Goal: Check status: Check status

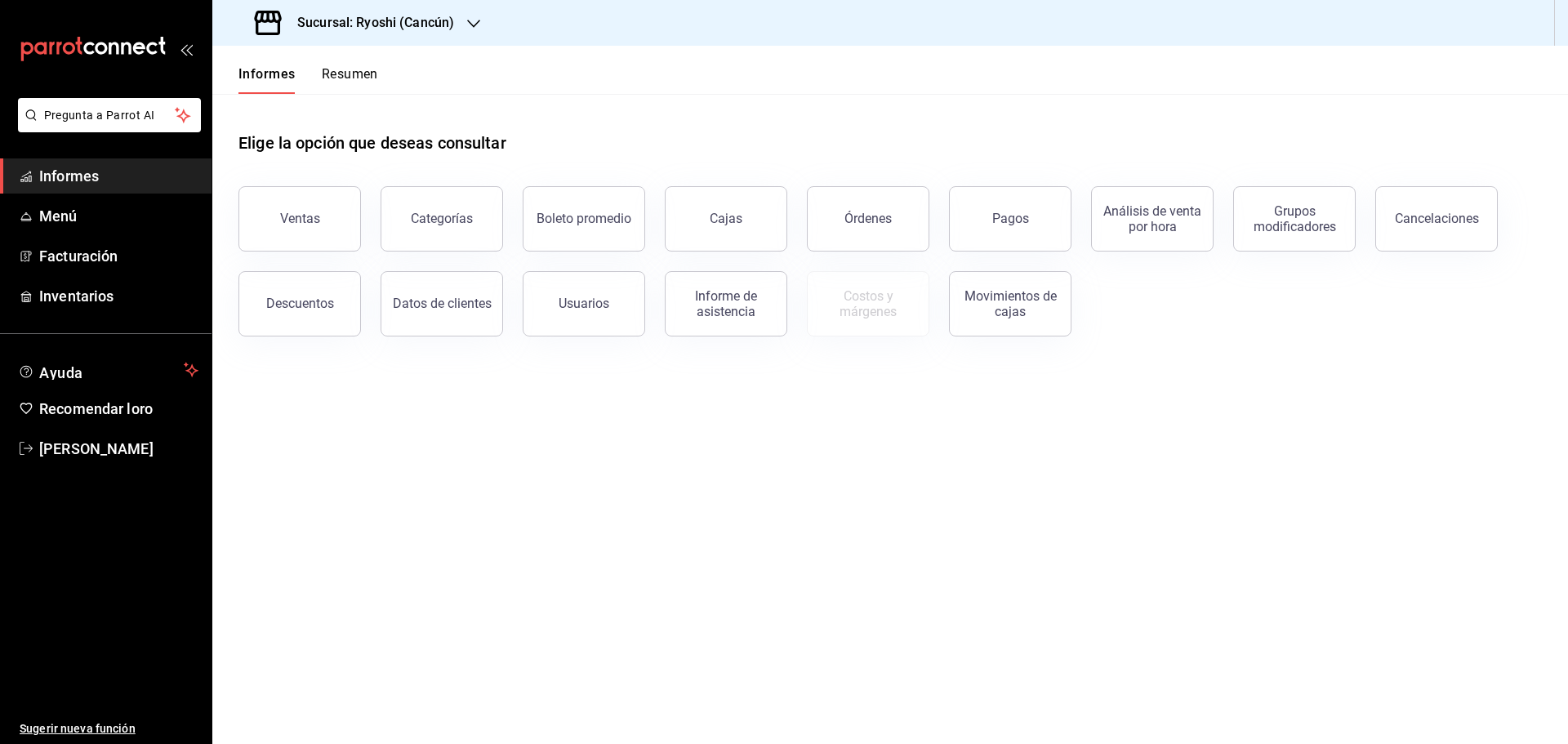
click at [468, 16] on div at bounding box center [473, 23] width 13 height 18
click at [283, 103] on font "Mochomos (Cancún)" at bounding box center [280, 107] width 109 height 13
click at [1001, 216] on font "Pagos" at bounding box center [1011, 218] width 37 height 16
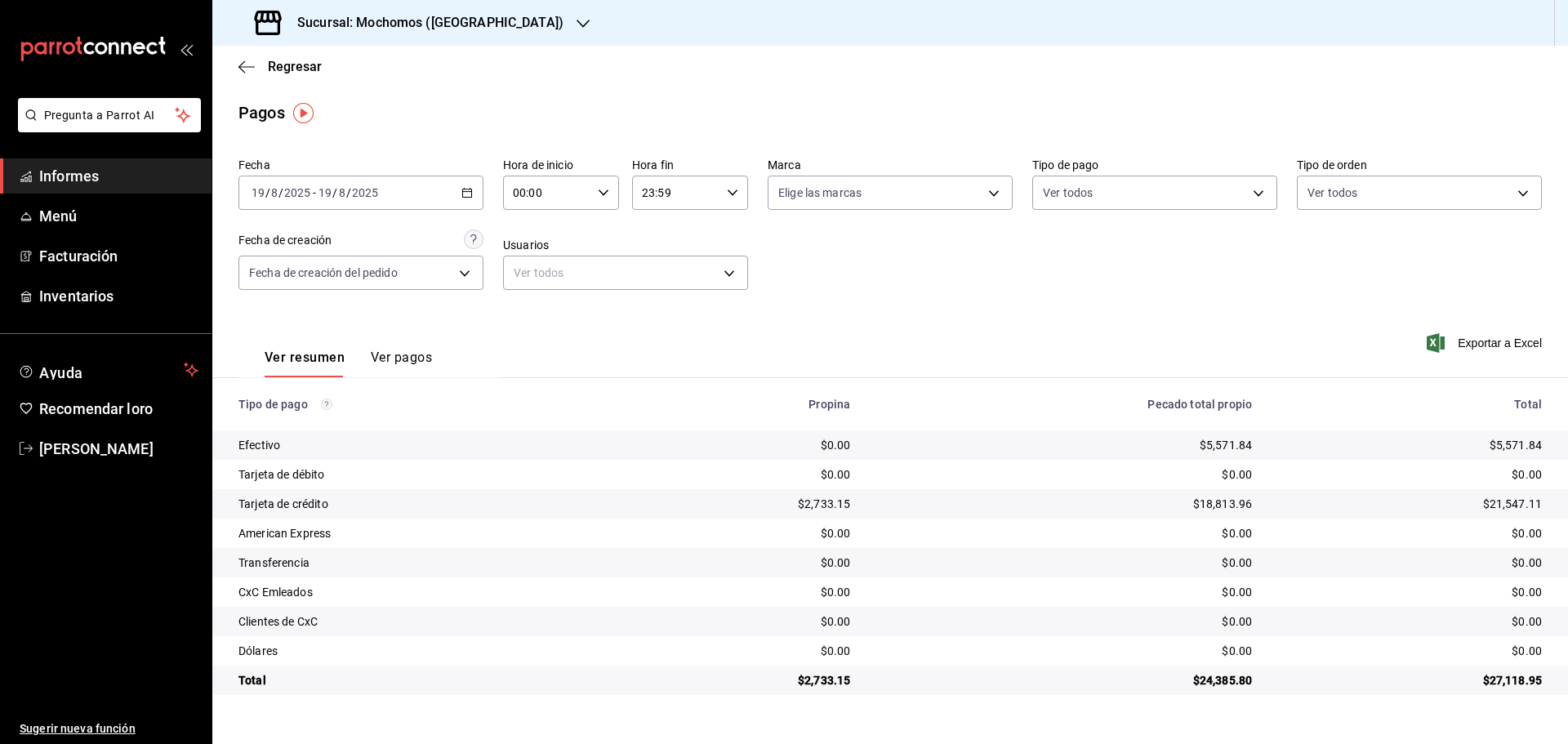
click at [577, 18] on icon "button" at bounding box center [583, 23] width 13 height 13
click at [262, 66] on font "Ryoshi ([GEOGRAPHIC_DATA])" at bounding box center [304, 69] width 157 height 13
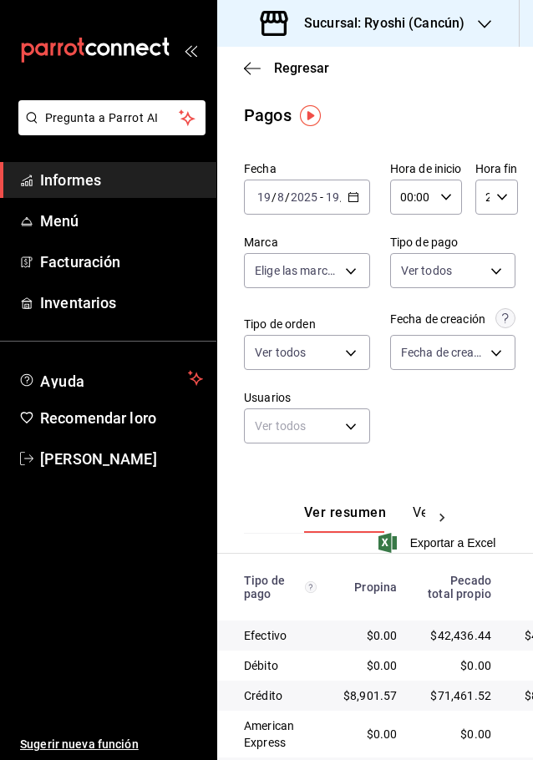
click at [373, 104] on div "Pagos" at bounding box center [375, 115] width 316 height 25
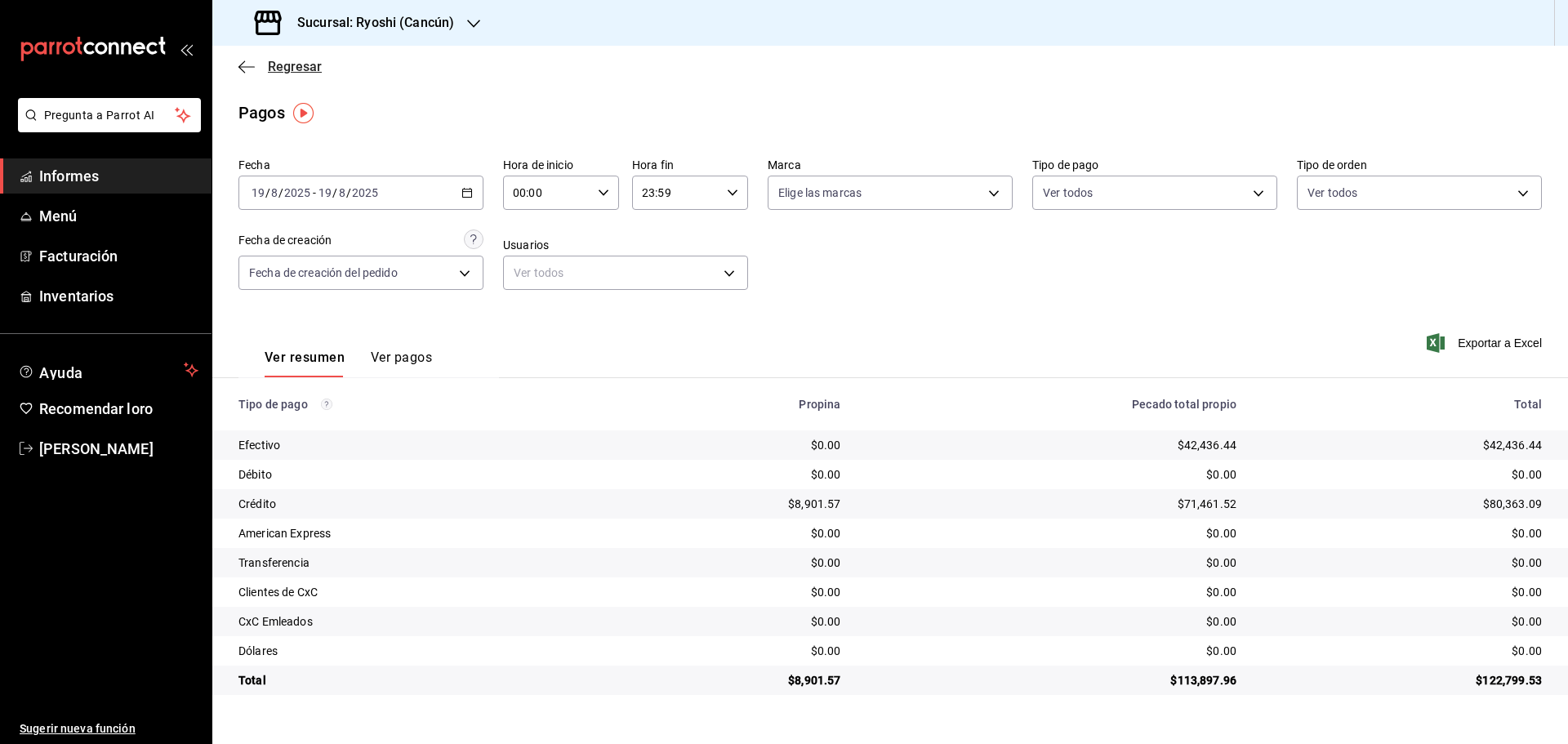
click at [245, 62] on icon "button" at bounding box center [246, 66] width 17 height 15
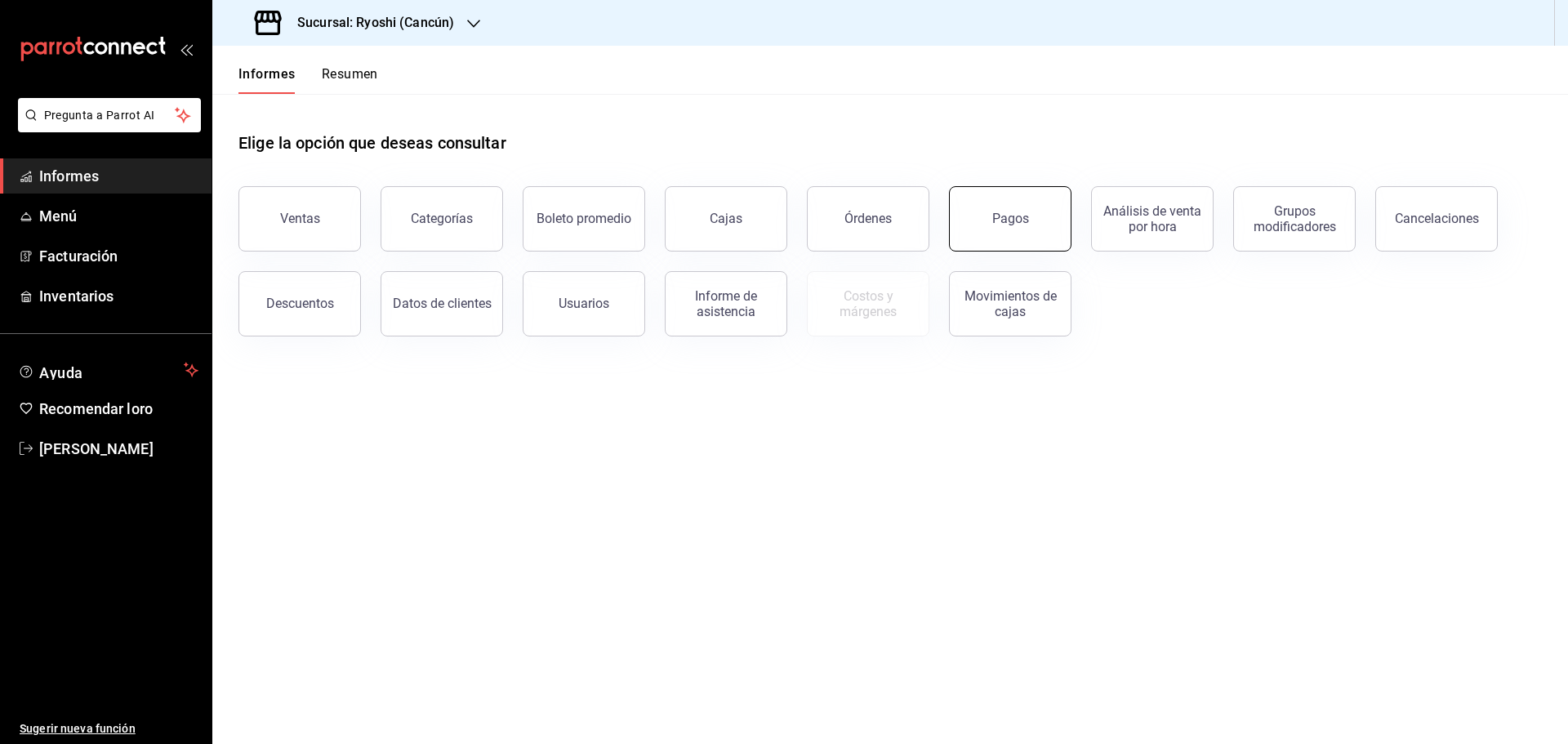
click at [1010, 213] on font "Pagos" at bounding box center [1011, 218] width 37 height 16
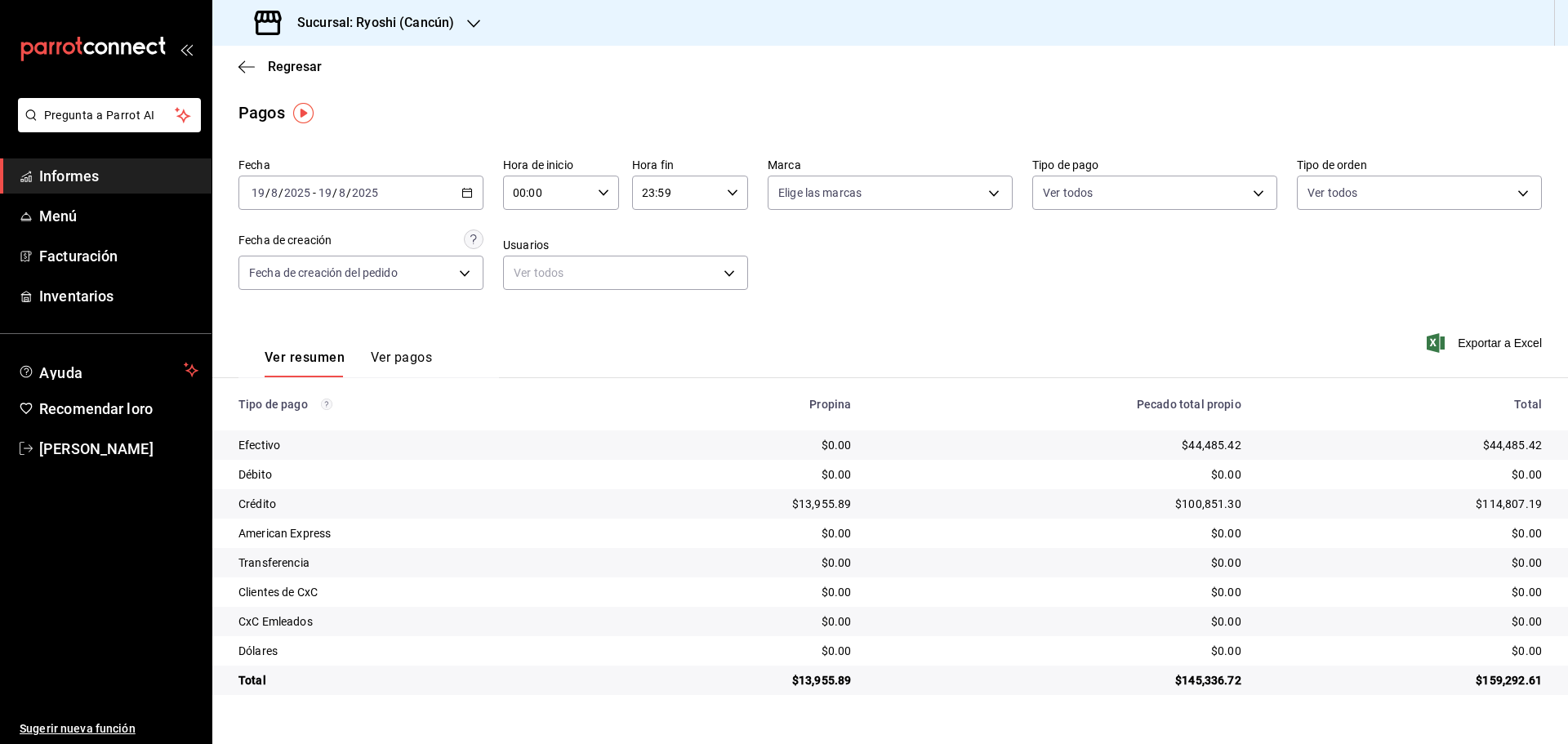
click at [473, 15] on div at bounding box center [473, 23] width 13 height 18
click at [245, 106] on font "Mochomos (Cancún)" at bounding box center [280, 107] width 109 height 13
click at [240, 65] on icon "button" at bounding box center [241, 66] width 7 height 13
